Goal: Entertainment & Leisure: Consume media (video, audio)

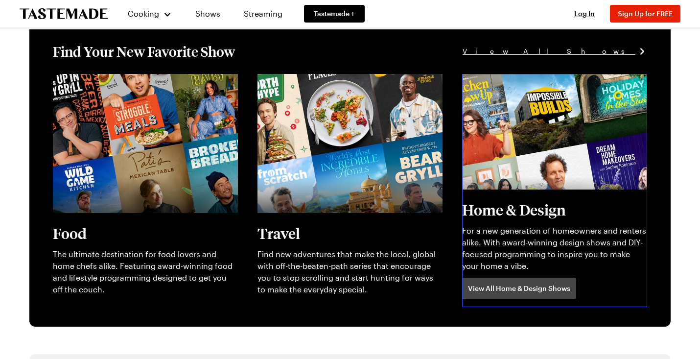
click at [504, 84] on link "View full content for [object Object]" at bounding box center [529, 79] width 134 height 9
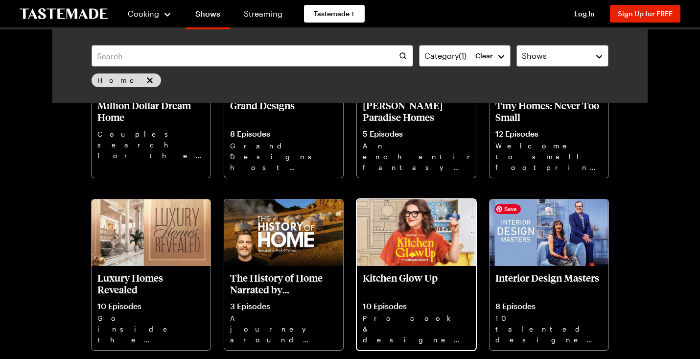
scroll to position [155, 0]
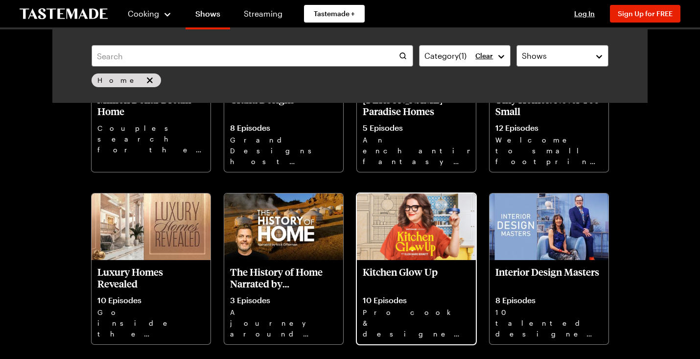
click at [409, 267] on p "Kitchen Glow Up" at bounding box center [416, 278] width 107 height 24
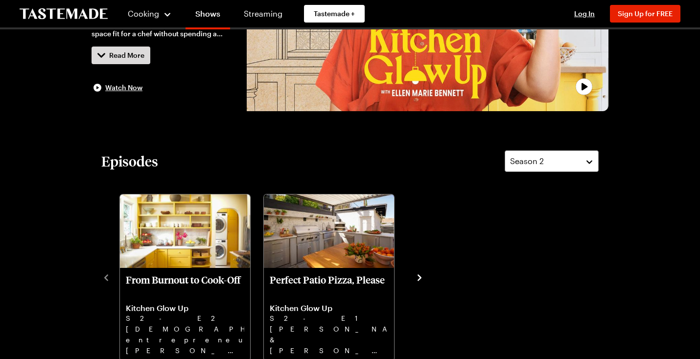
scroll to position [153, 0]
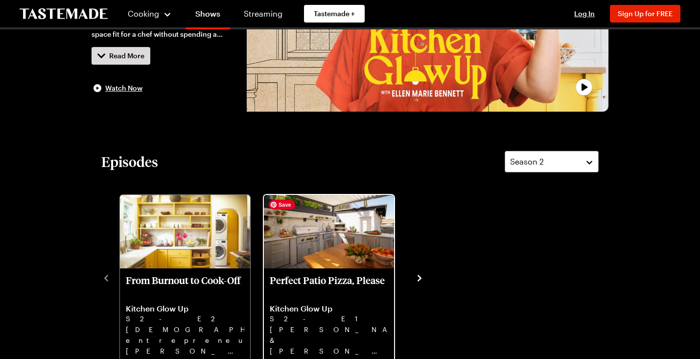
click at [324, 235] on img "Perfect Patio Pizza, Please" at bounding box center [329, 231] width 130 height 73
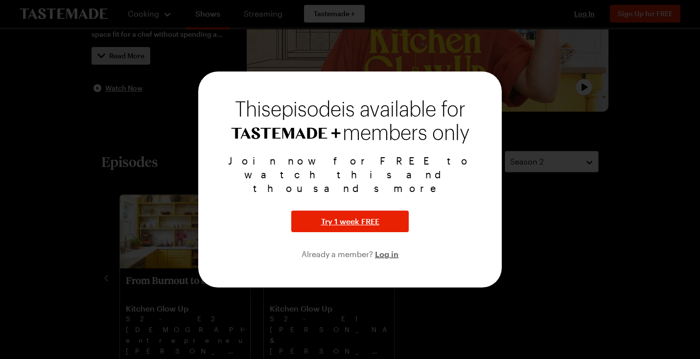
click at [461, 310] on div at bounding box center [350, 179] width 700 height 359
